Goal: Task Accomplishment & Management: Complete application form

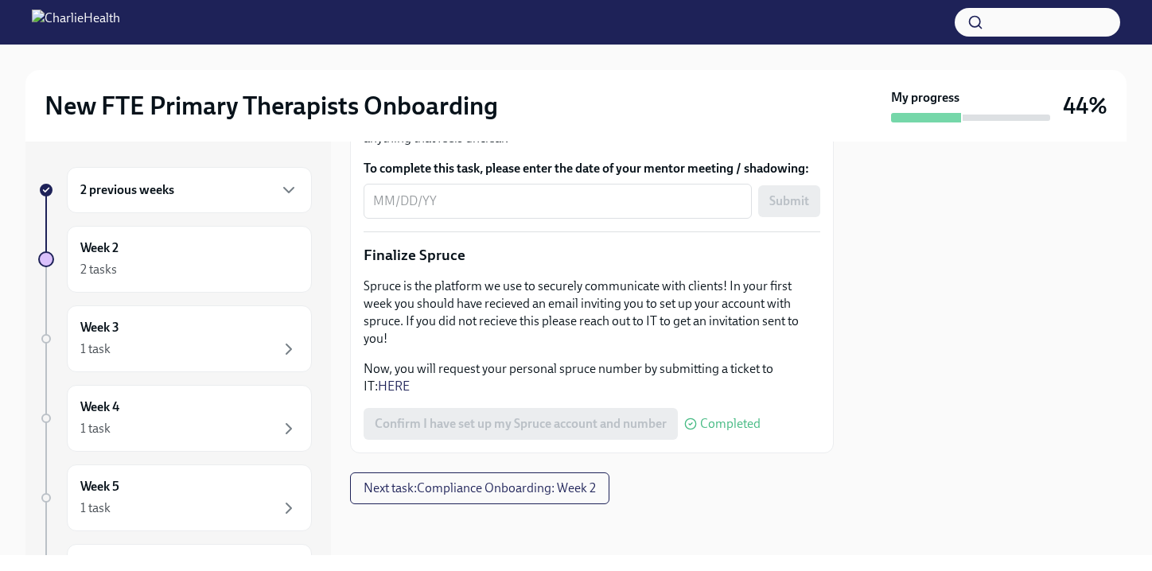
scroll to position [2002, 0]
click at [515, 478] on button "Next task : Compliance Onboarding: Week 2" at bounding box center [479, 489] width 259 height 32
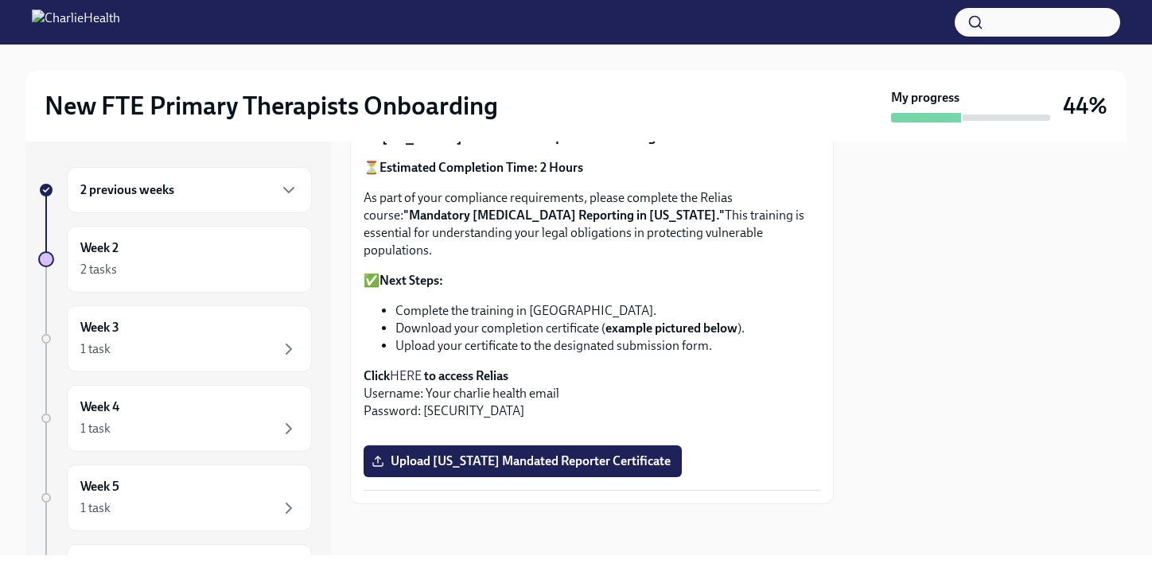
scroll to position [1173, 0]
click at [531, 460] on span "Upload [US_STATE] Mandated Reporter Certificate" at bounding box center [523, 461] width 296 height 16
click at [0, 0] on input "Upload [US_STATE] Mandated Reporter Certificate" at bounding box center [0, 0] width 0 height 0
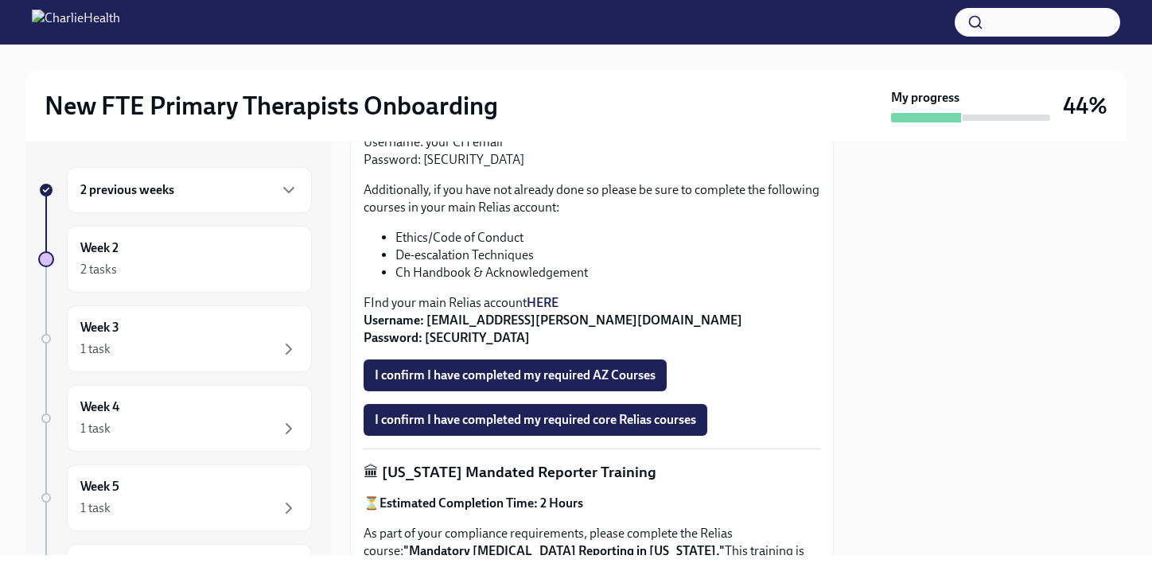
scroll to position [565, 0]
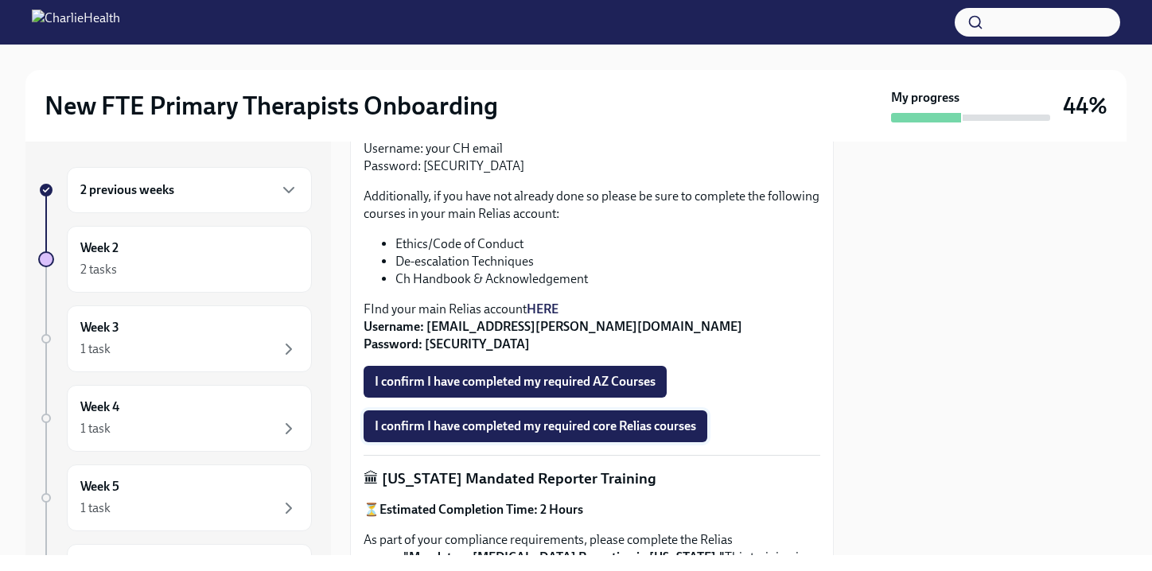
click at [695, 426] on span "I confirm I have completed my required core Relias courses" at bounding box center [535, 426] width 321 height 16
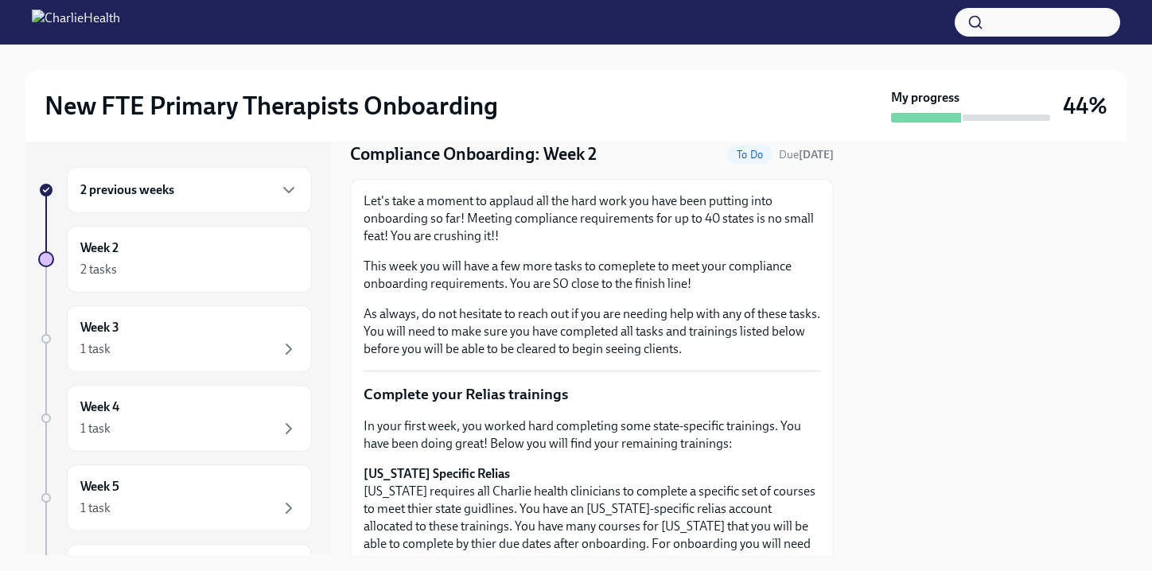
scroll to position [0, 0]
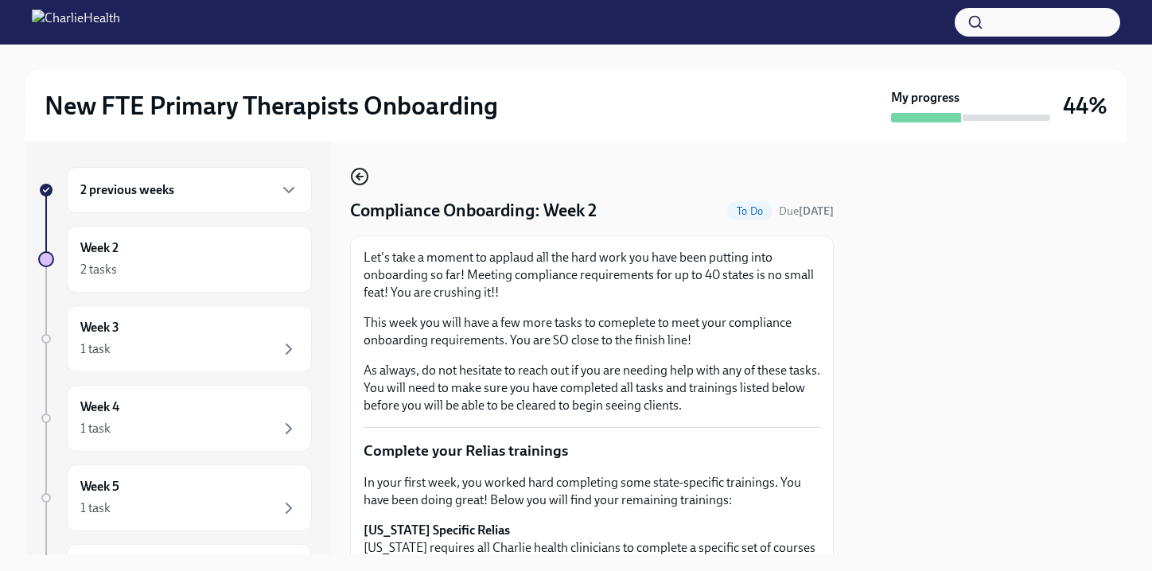
click at [356, 176] on icon "button" at bounding box center [357, 176] width 3 height 6
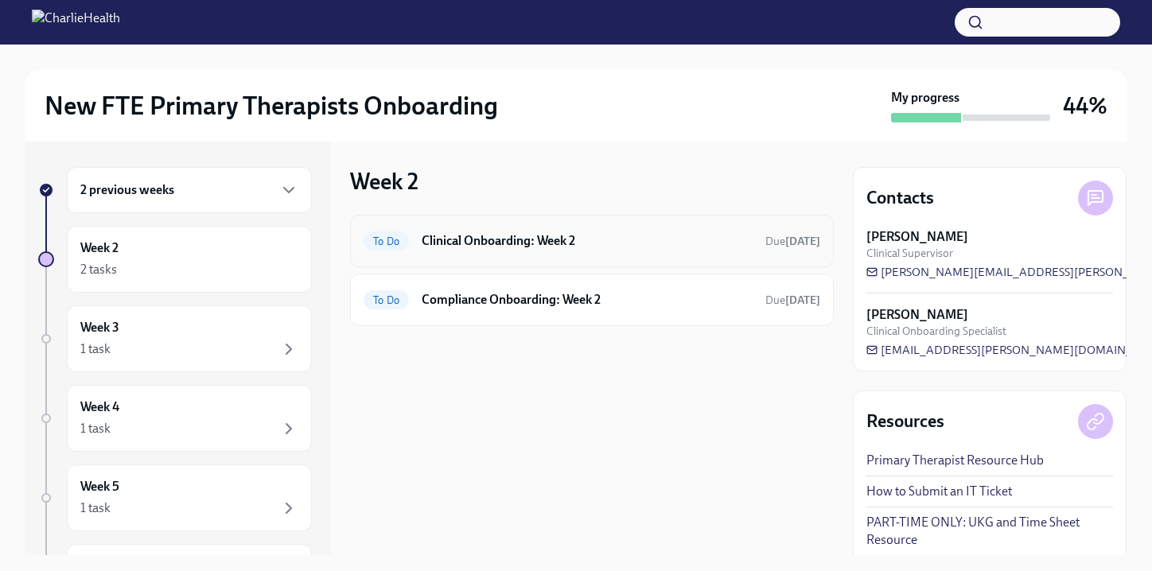
click at [494, 236] on h6 "Clinical Onboarding: Week 2" at bounding box center [587, 241] width 331 height 18
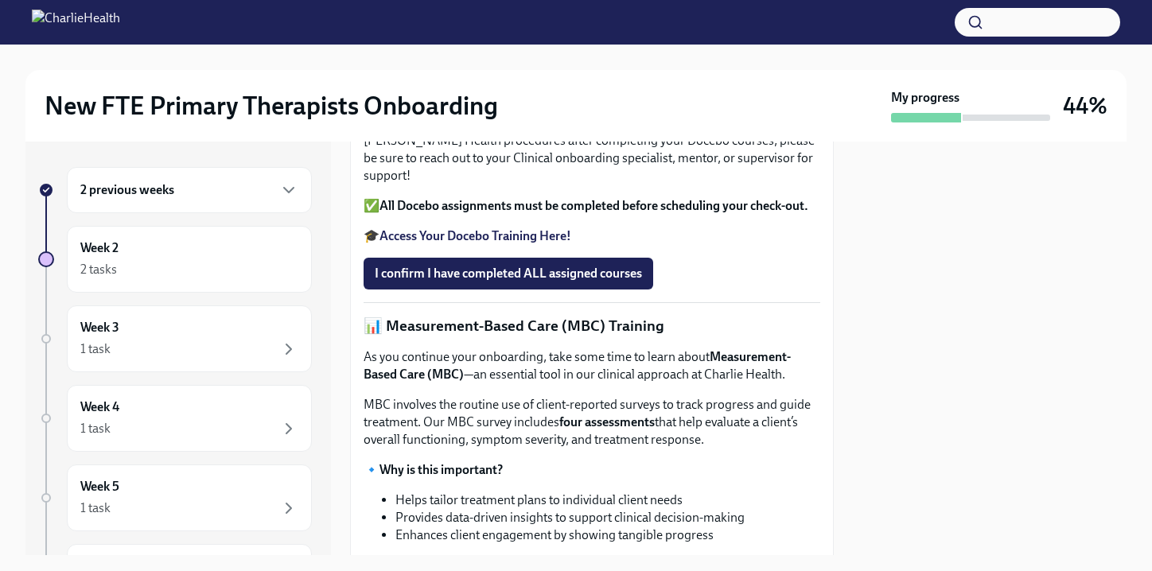
scroll to position [530, 0]
